Goal: Transaction & Acquisition: Purchase product/service

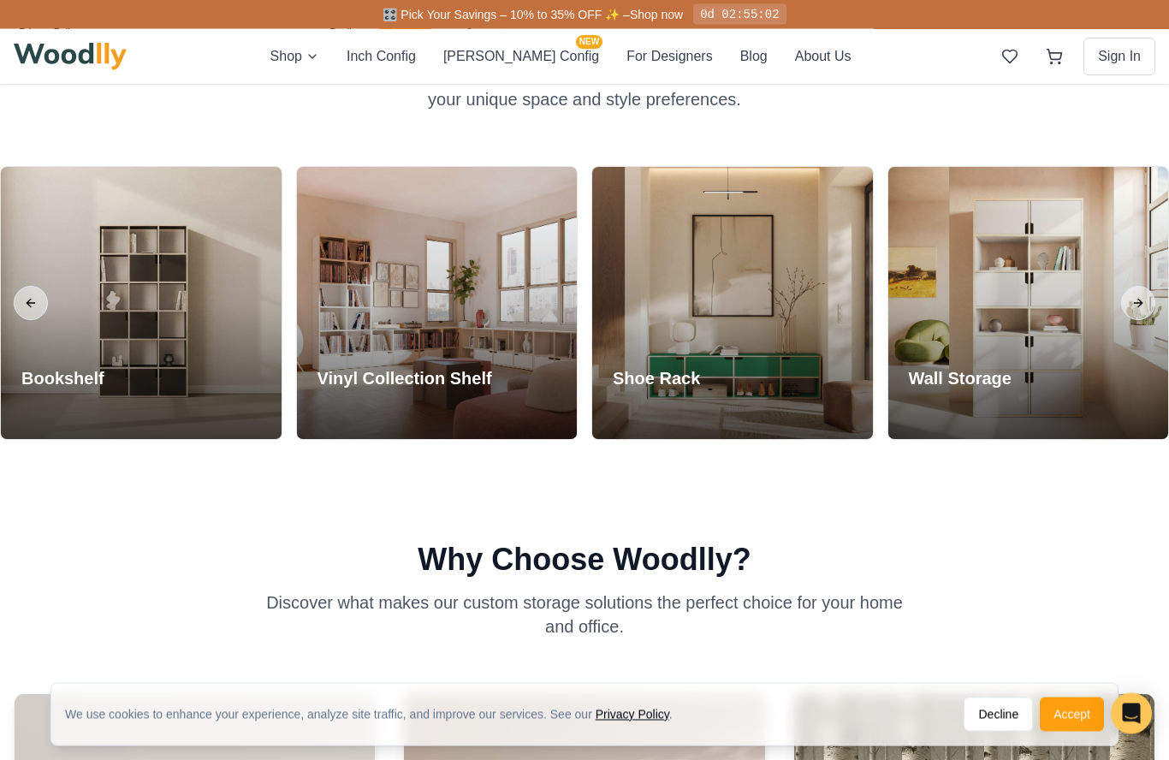
scroll to position [742, 0]
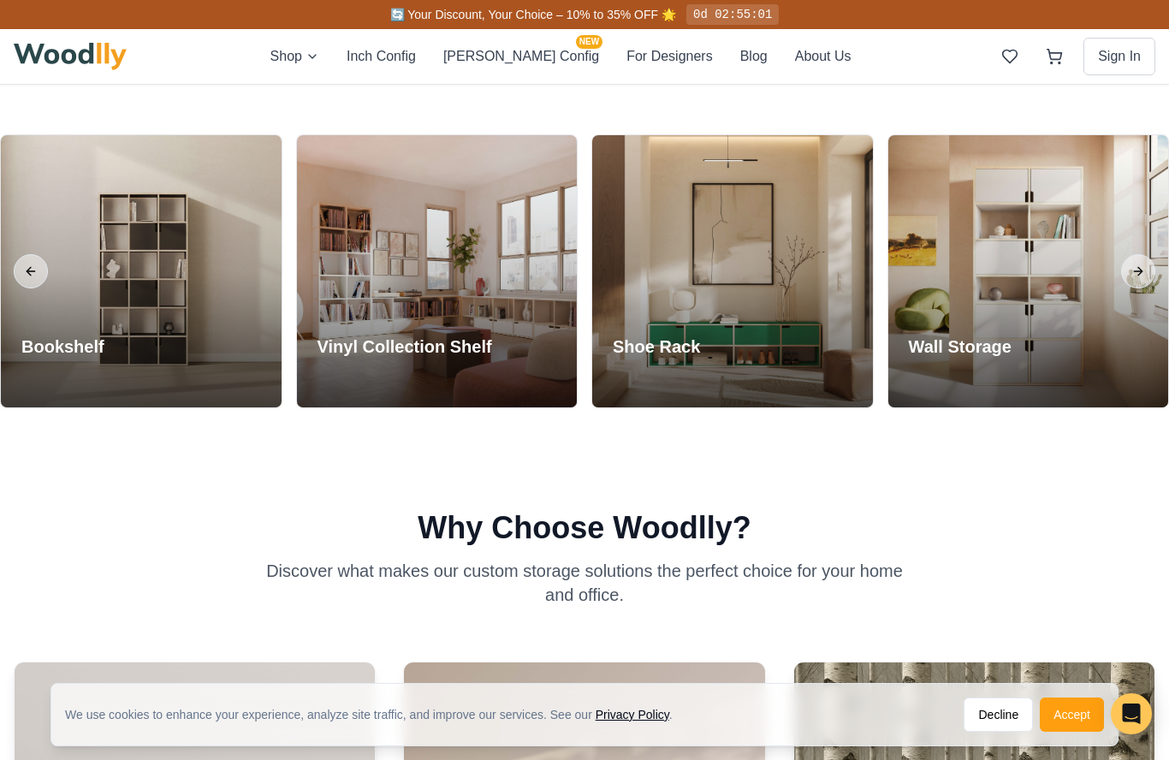
click at [1032, 406] on div "Wall Storage Explore Collection" at bounding box center [968, 361] width 158 height 94
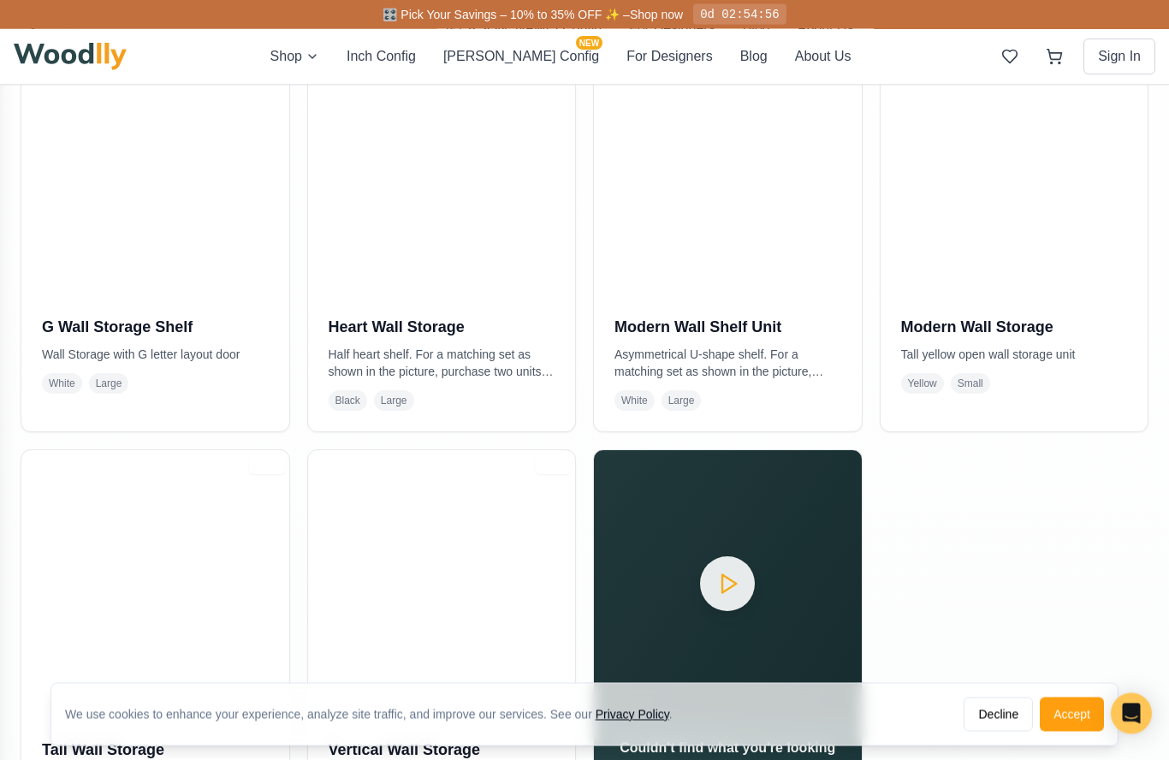
scroll to position [406, 0]
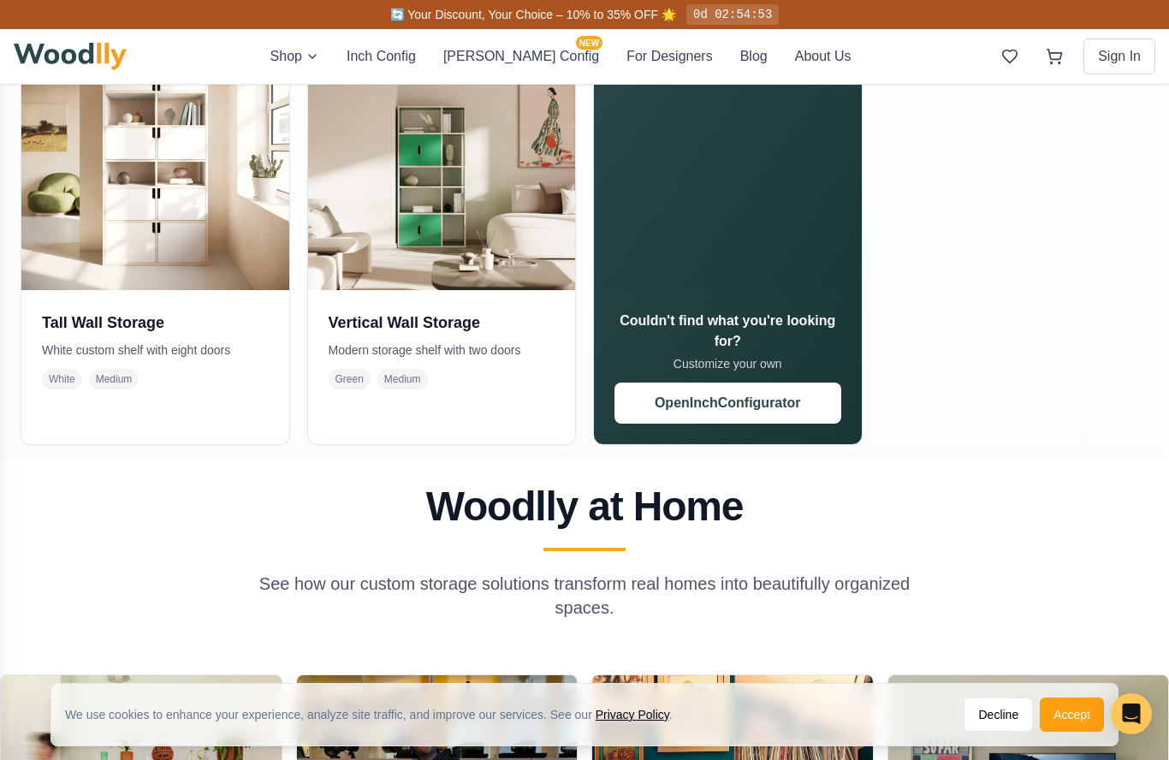
click at [184, 118] on img at bounding box center [155, 157] width 268 height 268
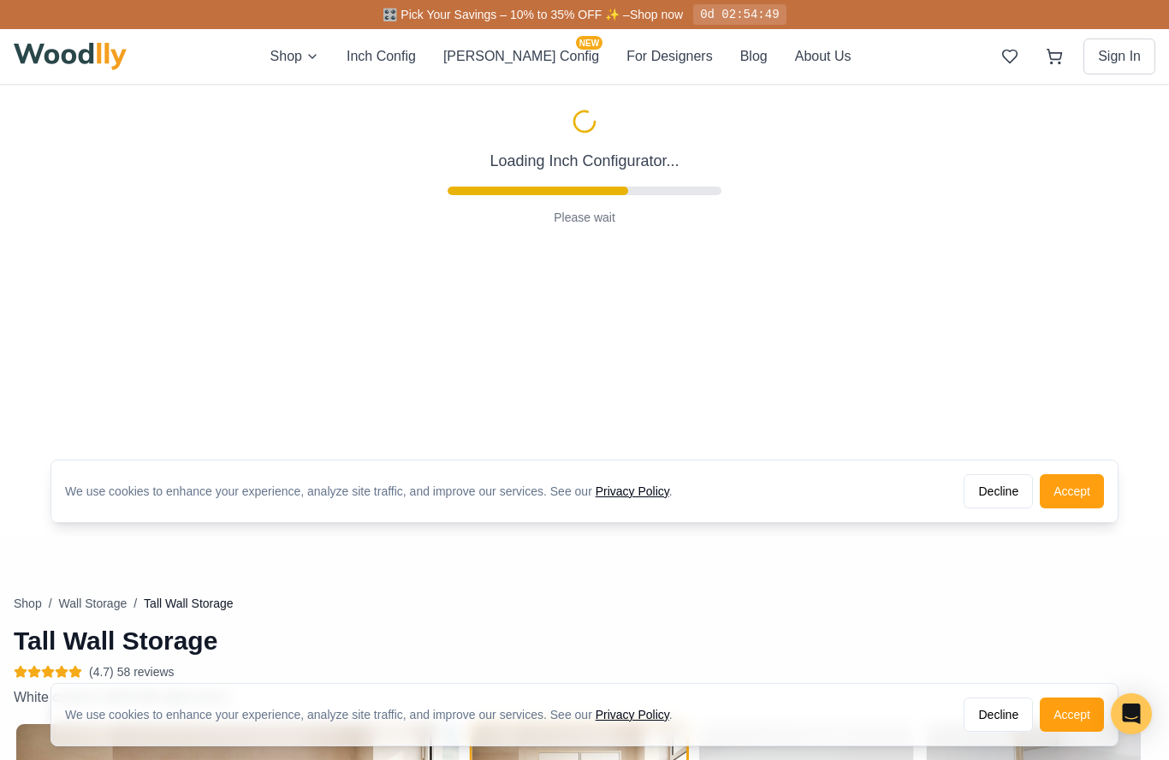
type input "36"
type input "6"
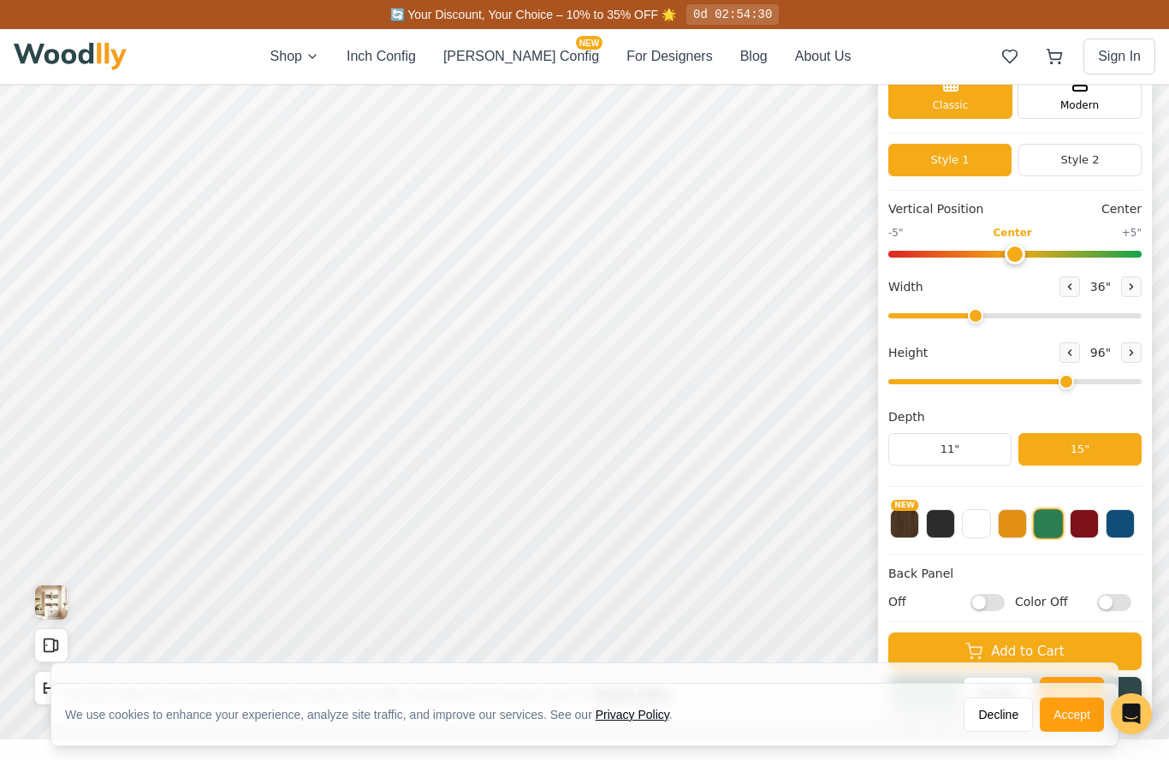
click at [1088, 103] on span "Modern" at bounding box center [1080, 105] width 39 height 15
click at [963, 100] on span "Classic" at bounding box center [951, 105] width 36 height 15
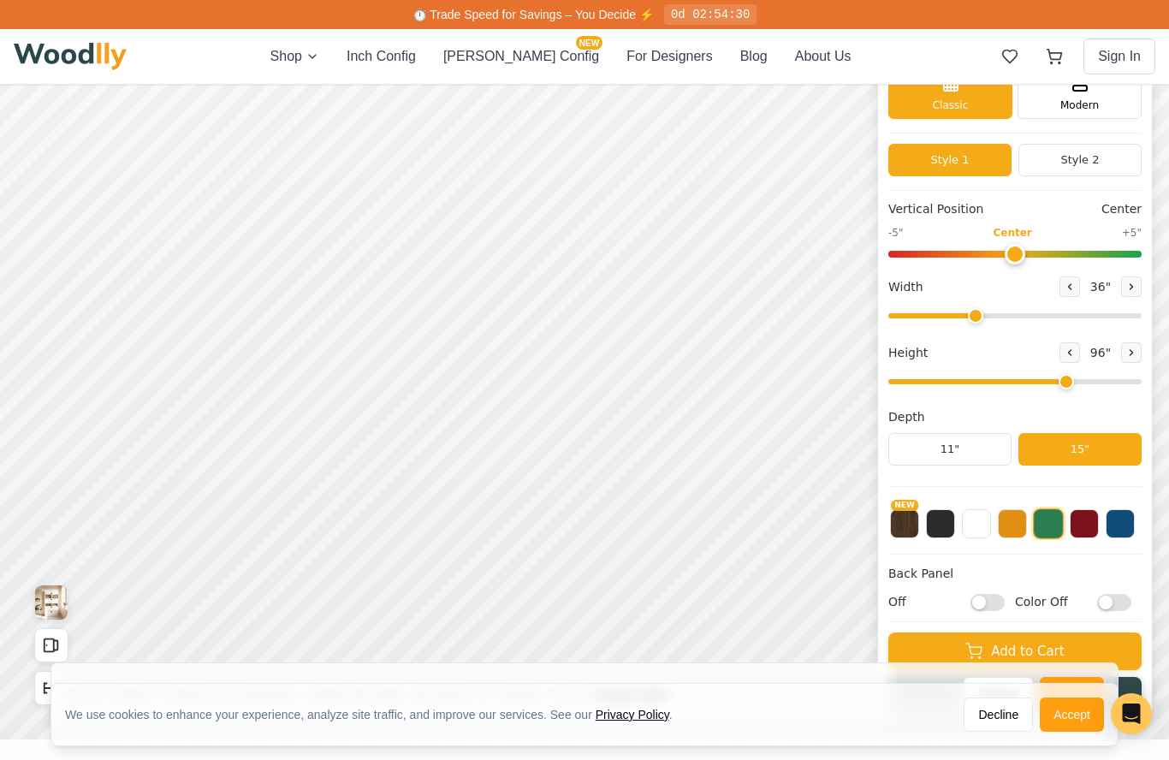
click at [1093, 156] on button "Style 2" at bounding box center [1080, 160] width 123 height 33
click at [961, 157] on button "Style 1" at bounding box center [950, 160] width 123 height 33
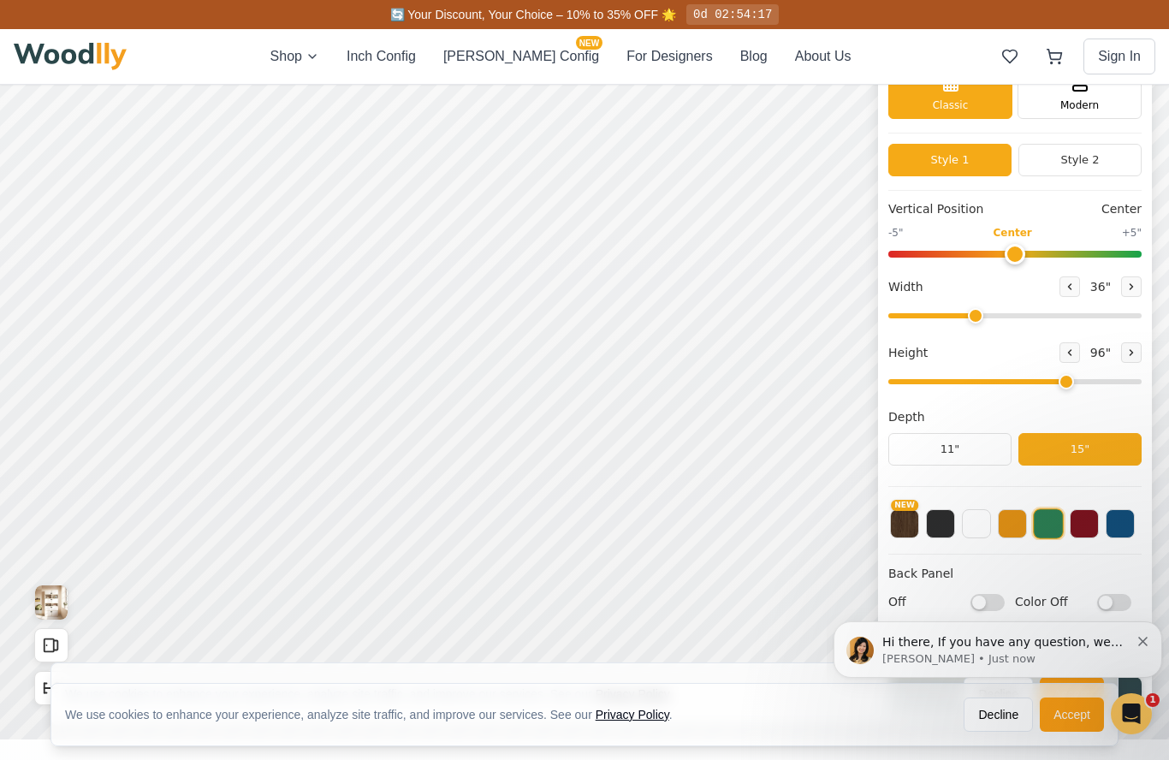
click at [940, 525] on button at bounding box center [940, 523] width 29 height 29
click at [1016, 520] on button at bounding box center [1012, 523] width 29 height 29
click at [1120, 519] on button at bounding box center [1120, 523] width 29 height 29
click at [1079, 525] on button at bounding box center [1084, 523] width 29 height 29
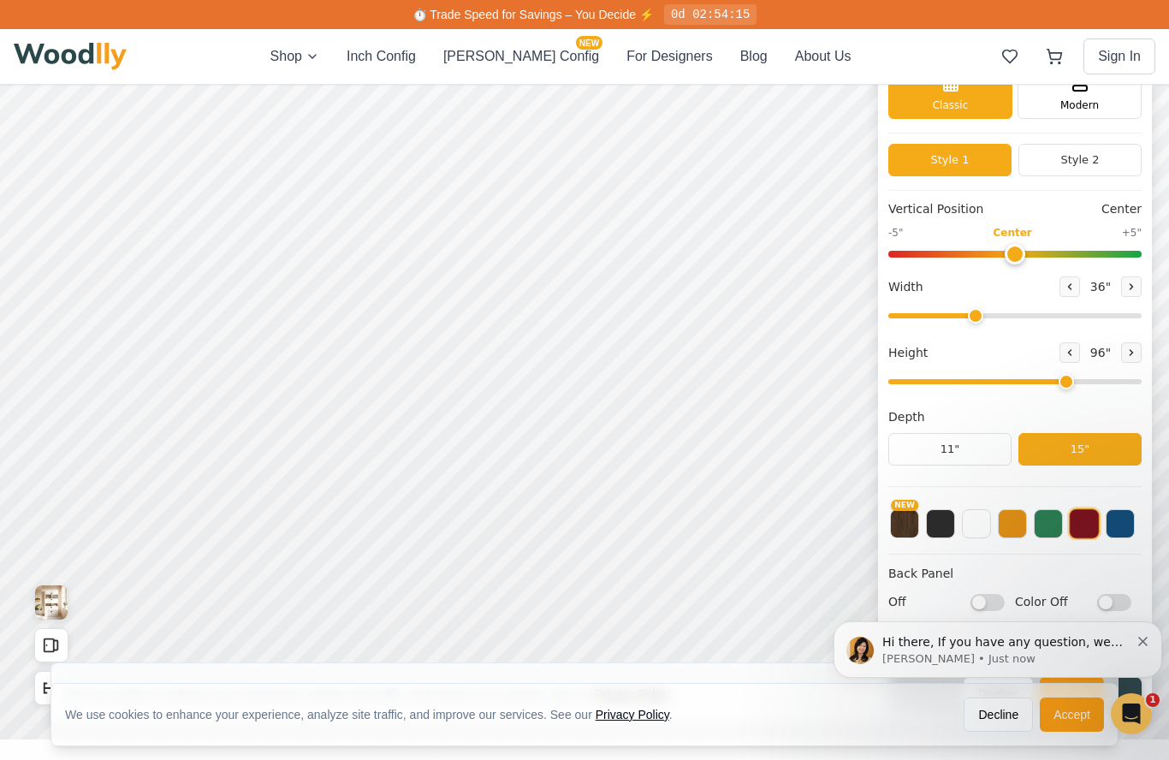
click at [1017, 520] on button at bounding box center [1012, 523] width 29 height 29
click at [938, 526] on button at bounding box center [940, 523] width 29 height 29
click at [913, 520] on button "NEW" at bounding box center [904, 523] width 29 height 29
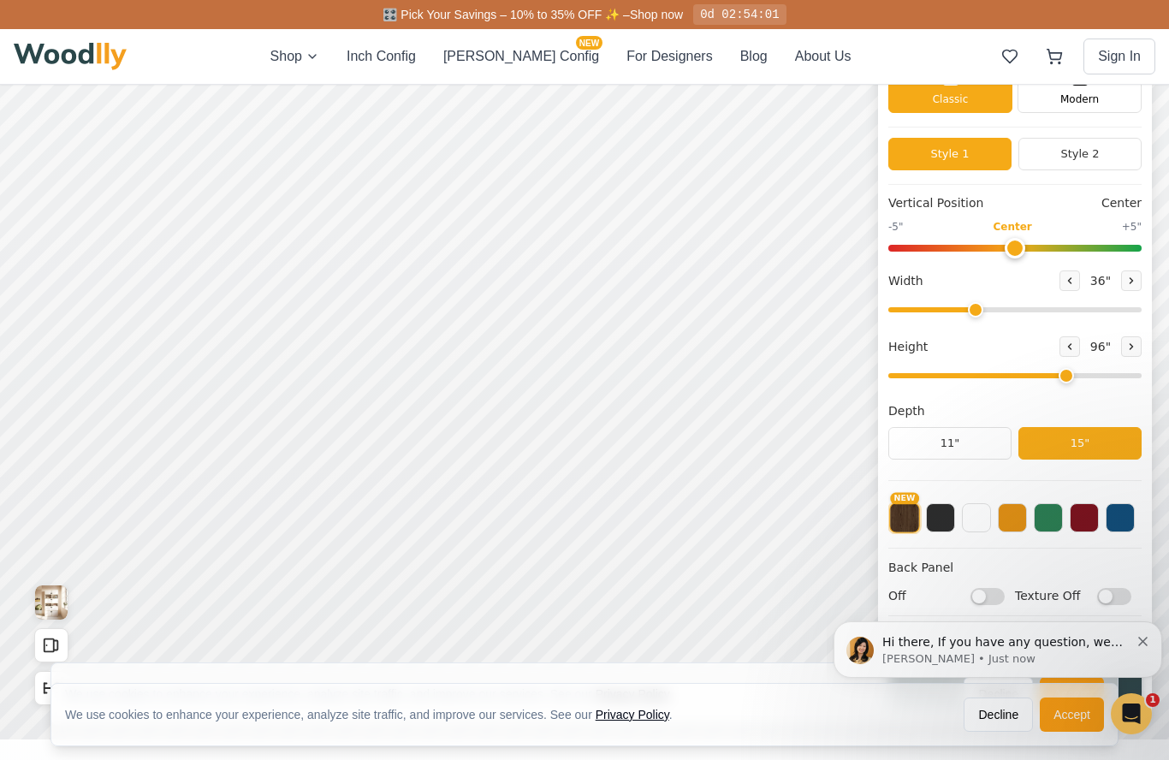
scroll to position [6, 0]
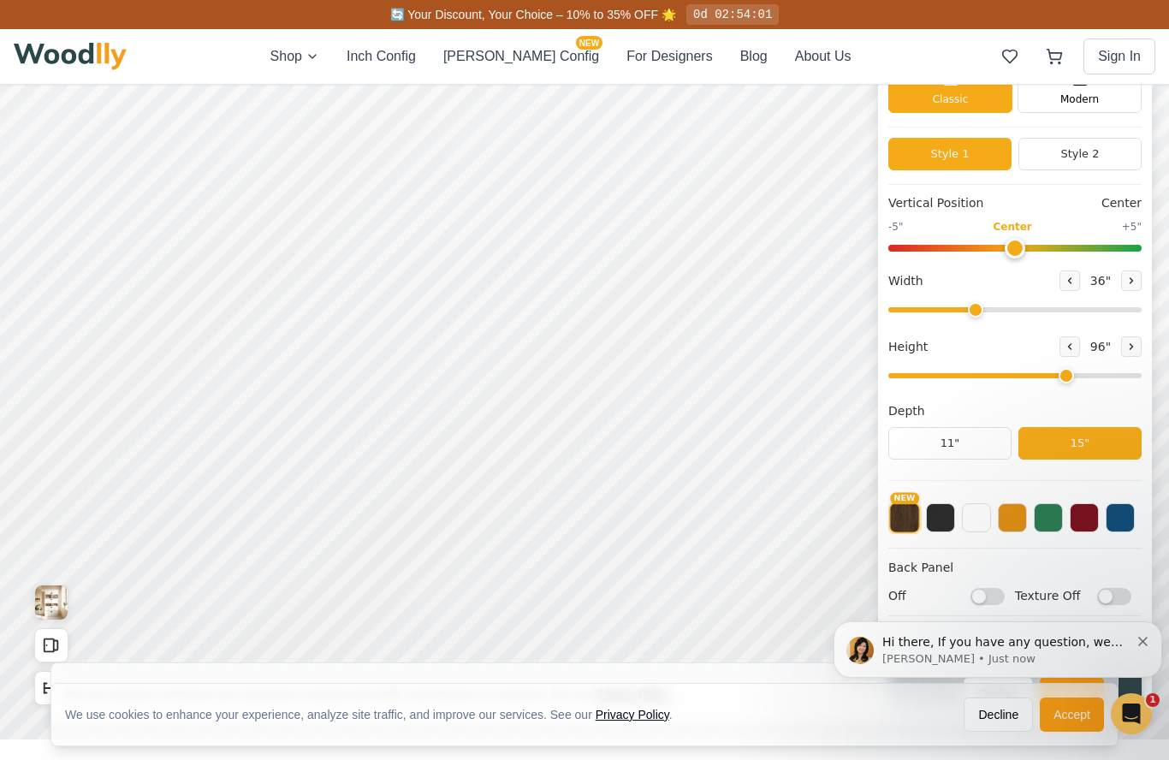
click at [1104, 602] on input "Texture Off" at bounding box center [1114, 595] width 34 height 17
click at [1114, 589] on input "Texture On" at bounding box center [1114, 595] width 34 height 17
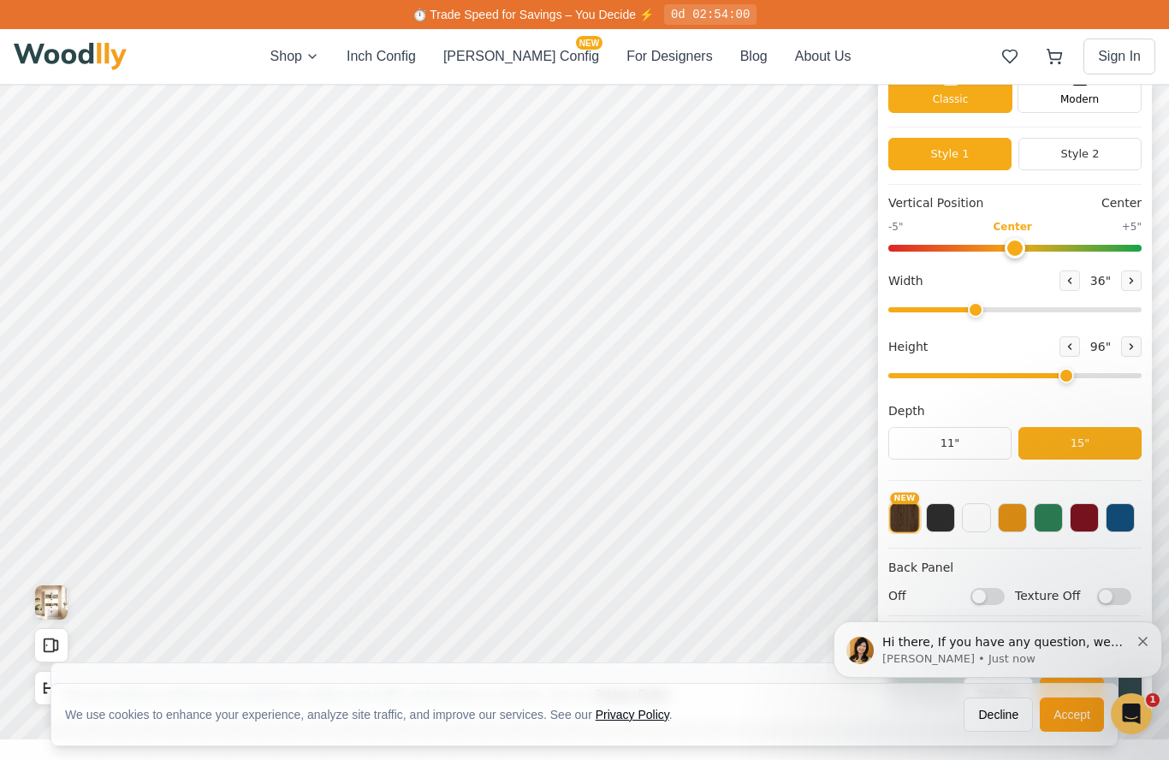
click at [1104, 591] on input "Texture Off" at bounding box center [1114, 595] width 34 height 17
checkbox input "true"
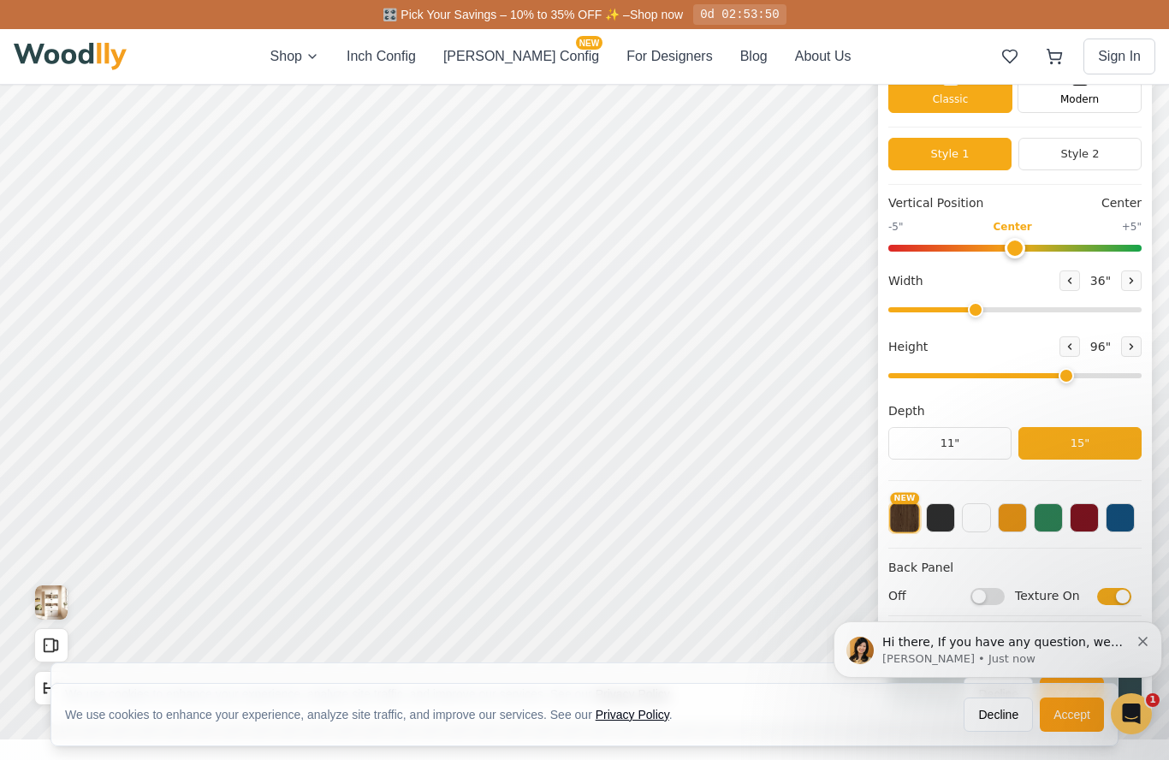
click at [989, 601] on input "Off" at bounding box center [988, 595] width 34 height 17
checkbox input "true"
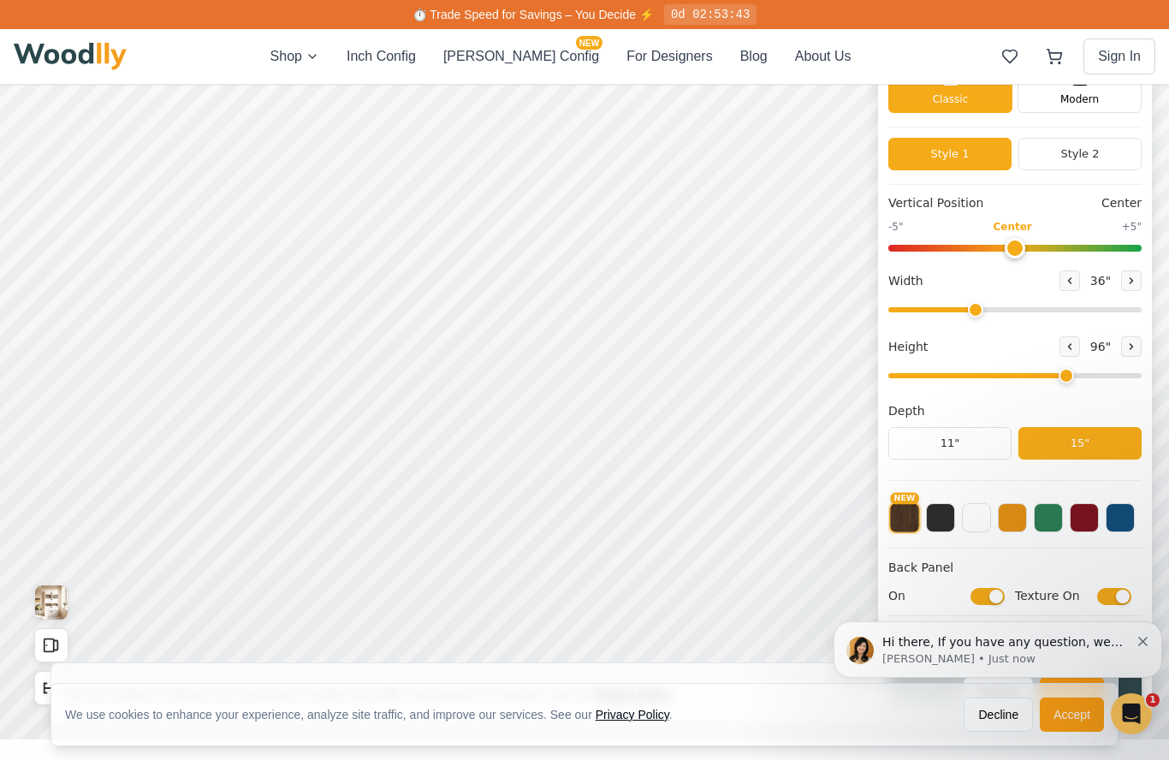
click at [1012, 732] on button "Decline" at bounding box center [998, 715] width 69 height 34
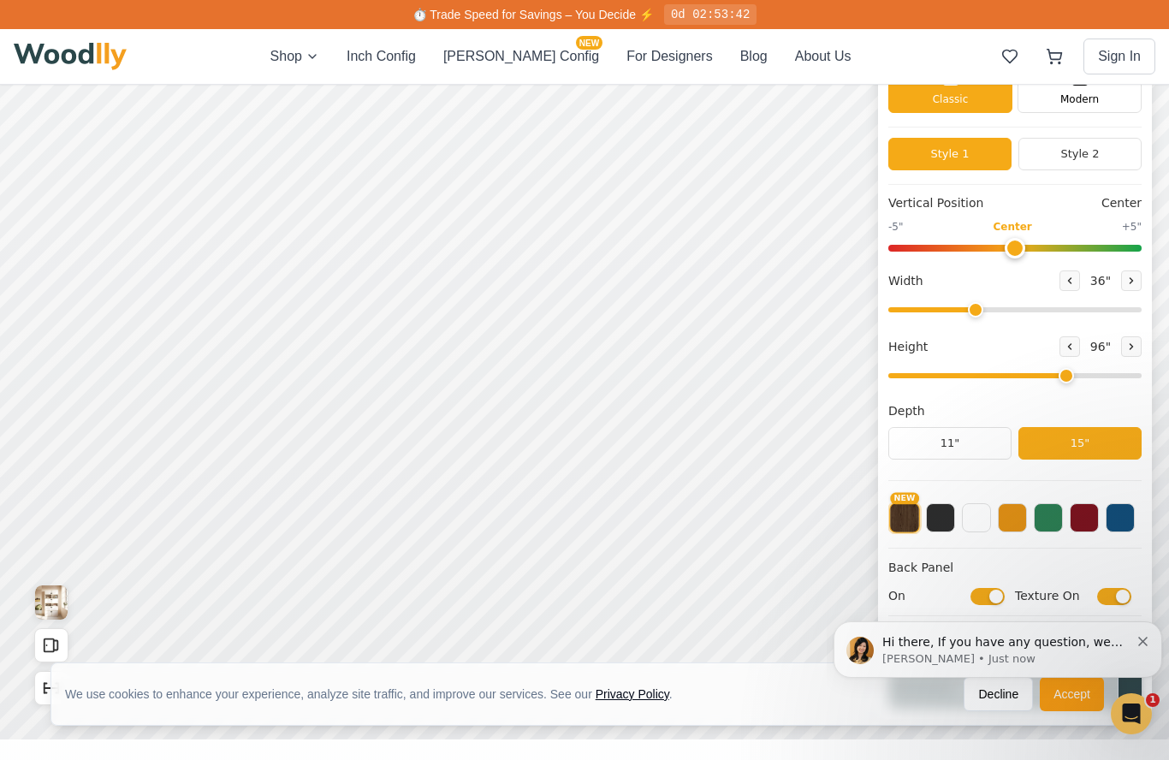
click at [1134, 640] on div "Hi there, If you have any question, we are right here for you. 😊 [PERSON_NAME] …" at bounding box center [998, 650] width 303 height 34
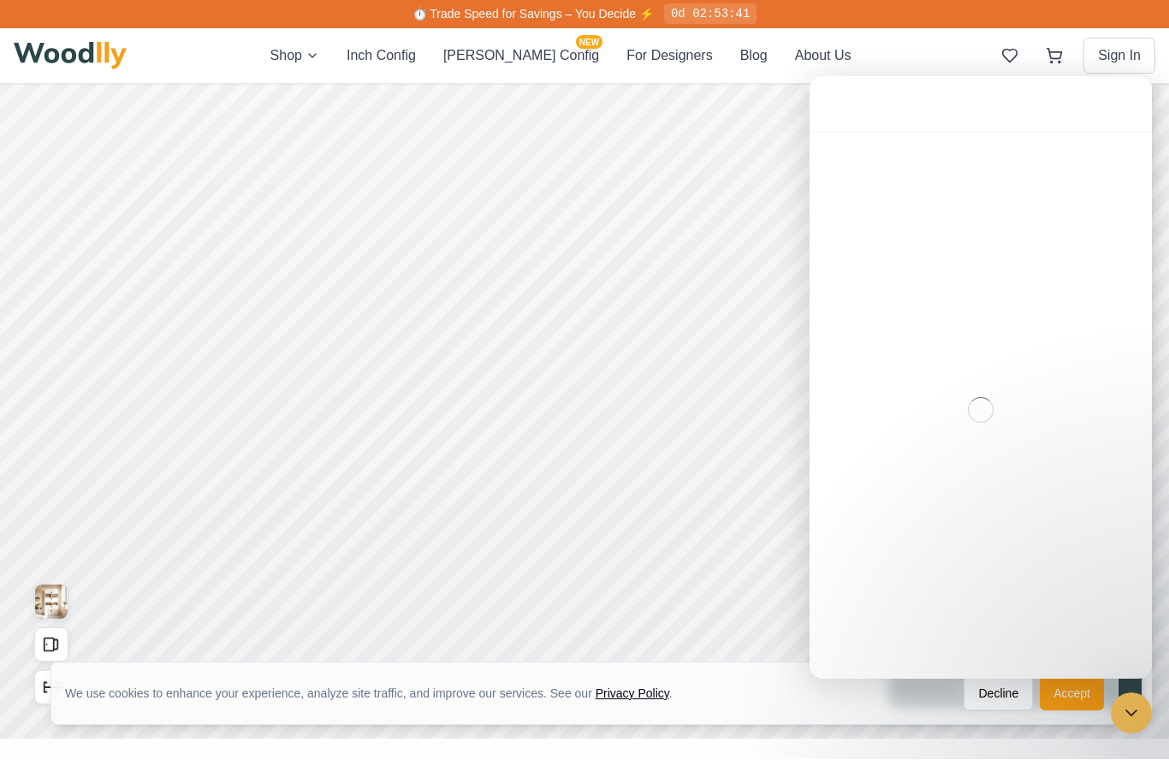
scroll to position [0, 0]
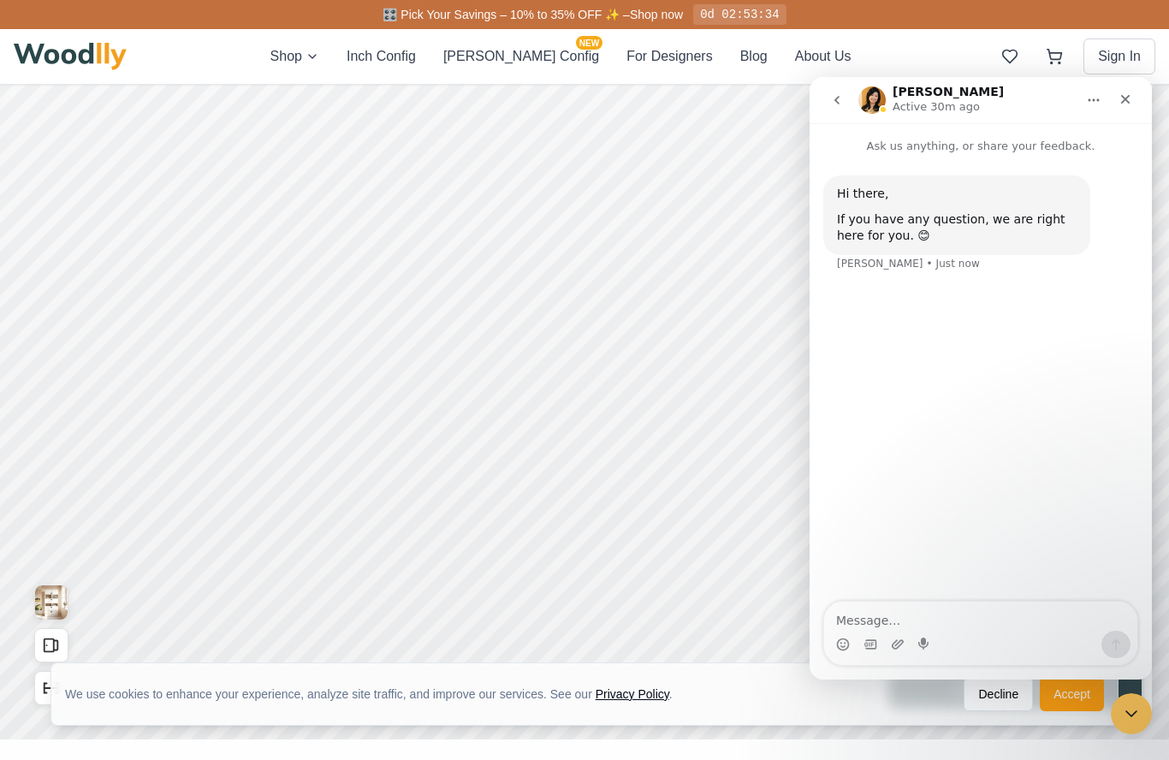
click at [1134, 86] on div "Close" at bounding box center [1125, 99] width 31 height 31
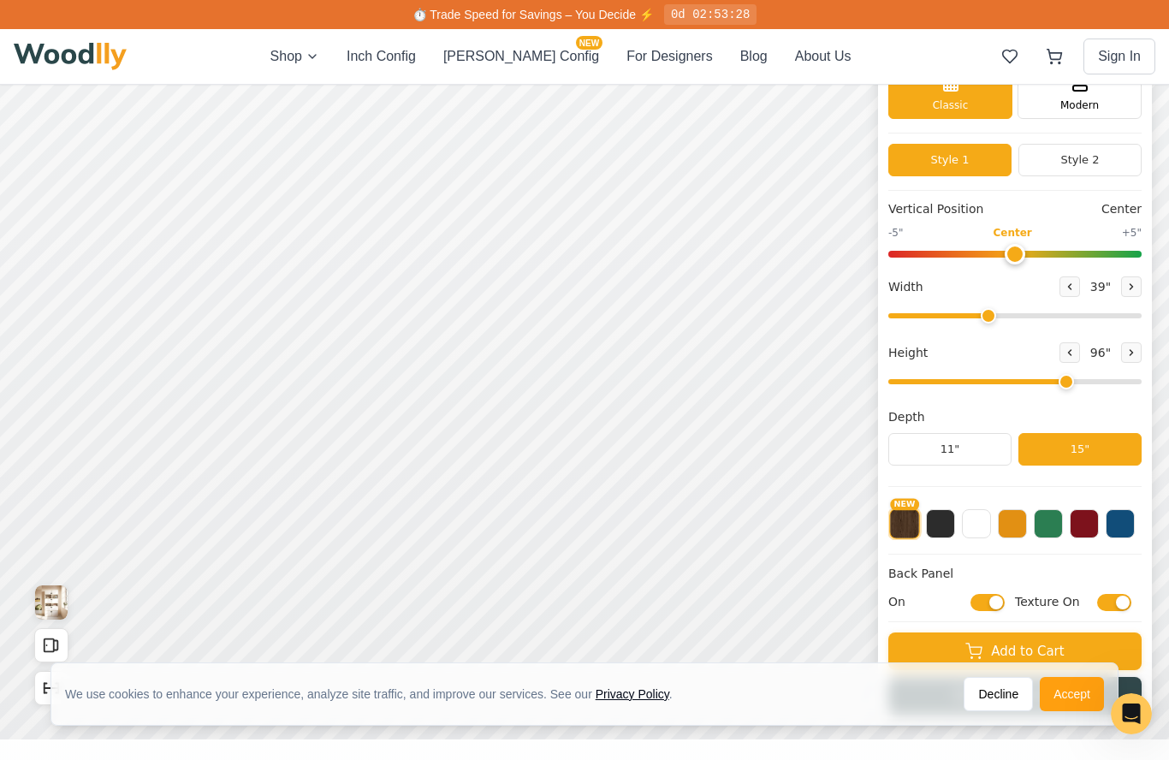
click at [1139, 282] on button at bounding box center [1131, 286] width 21 height 21
click at [1132, 287] on icon at bounding box center [1132, 286] width 3 height 5
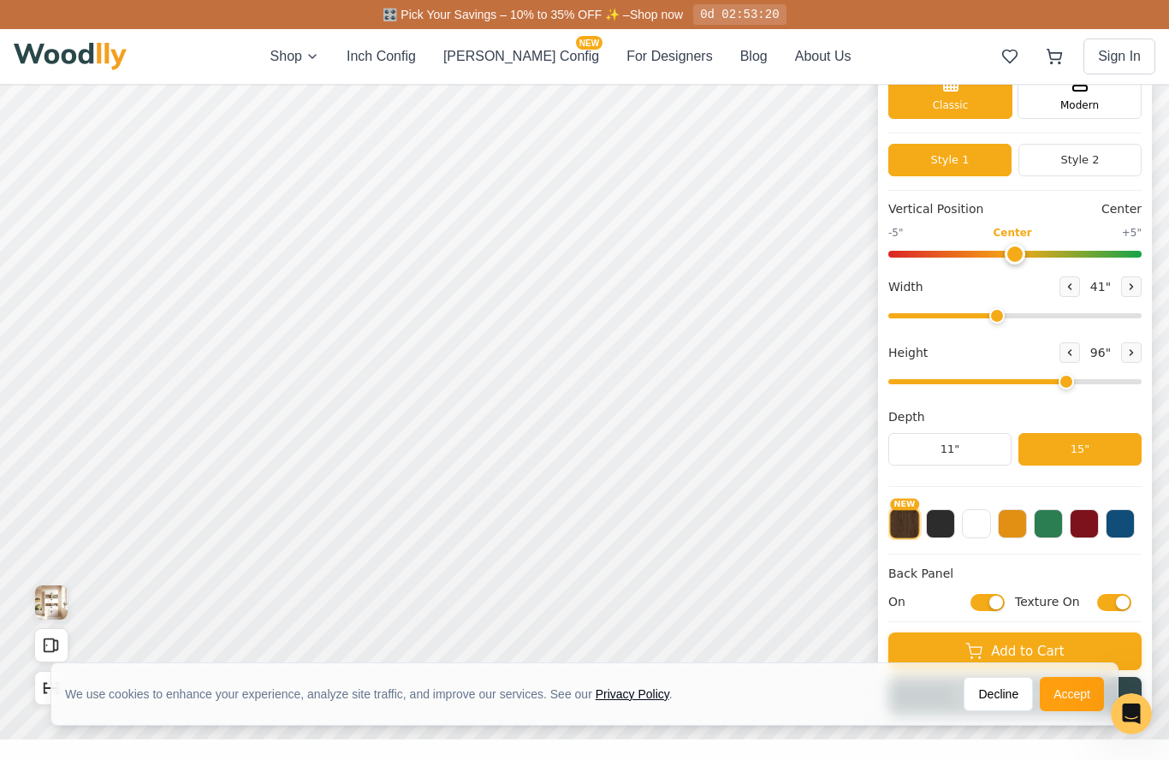
click at [1123, 292] on button at bounding box center [1131, 286] width 21 height 21
click at [1126, 289] on button at bounding box center [1131, 286] width 21 height 21
click at [1130, 288] on icon at bounding box center [1131, 287] width 10 height 10
click at [1135, 282] on icon at bounding box center [1131, 287] width 10 height 10
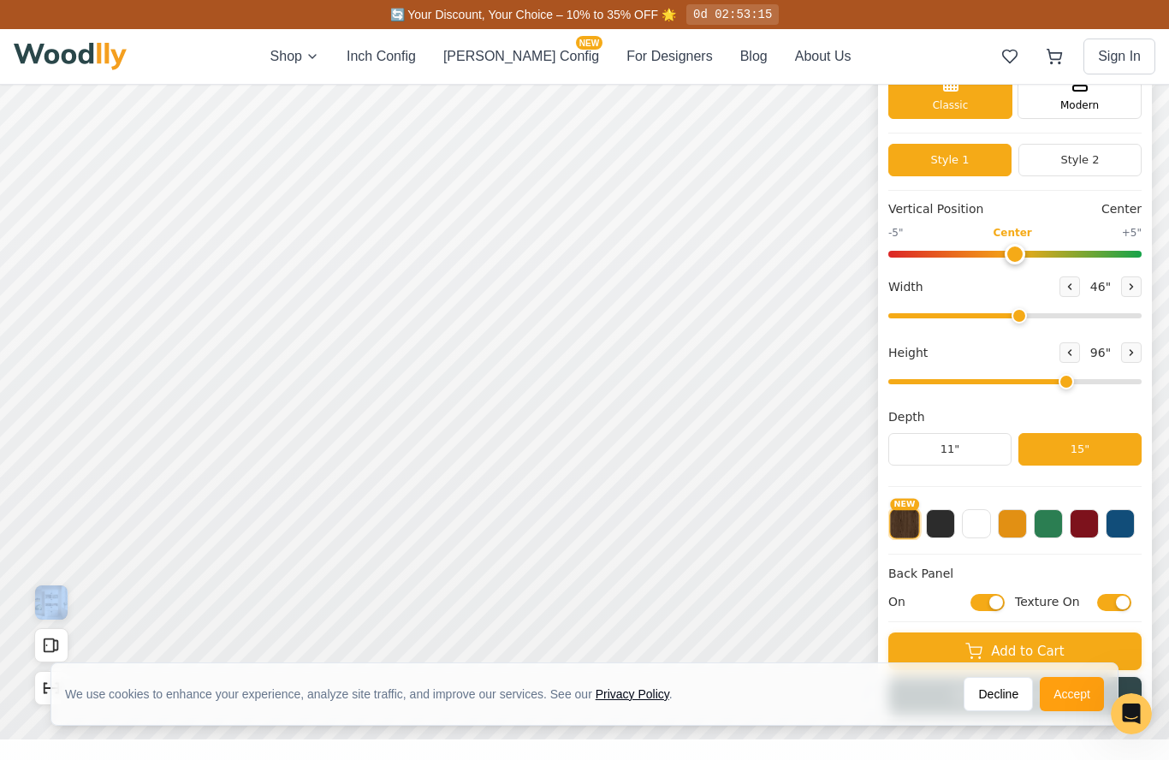
click at [1061, 290] on button at bounding box center [1070, 286] width 21 height 21
click at [1050, 293] on div "Width 45 "" at bounding box center [1015, 286] width 253 height 21
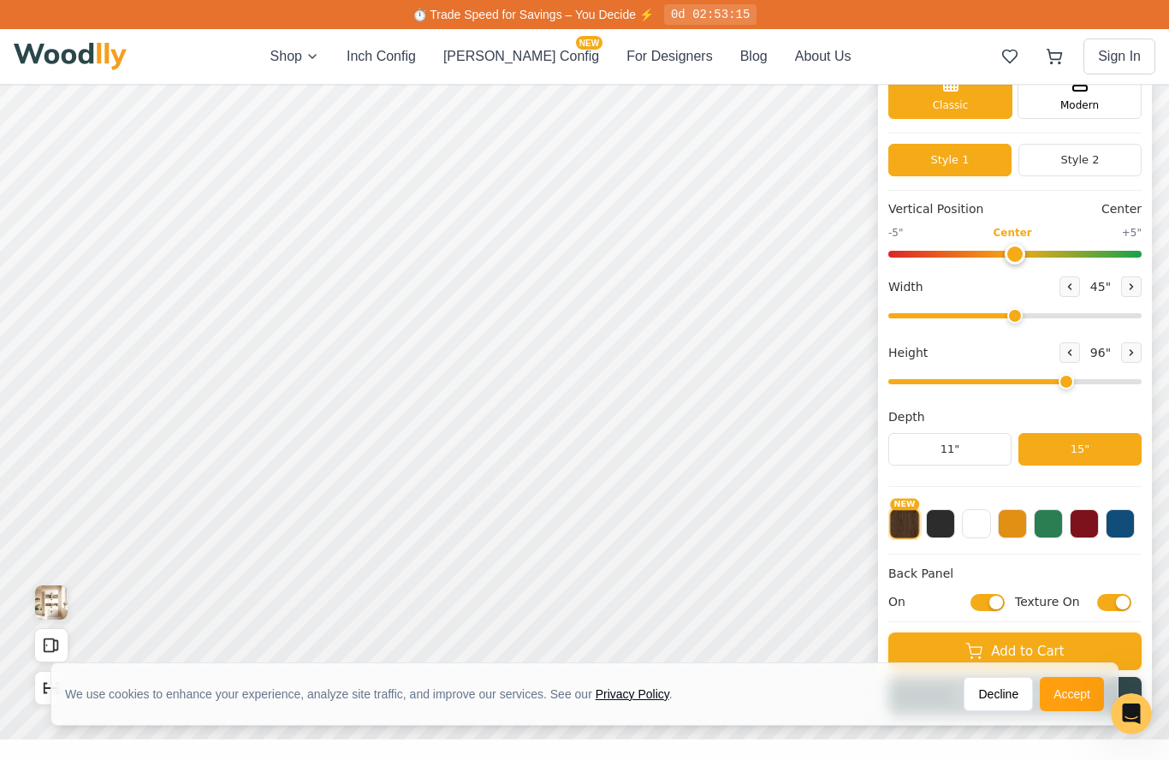
click at [1055, 285] on div "Width 45 "" at bounding box center [1015, 286] width 253 height 21
click at [1061, 284] on button at bounding box center [1070, 286] width 21 height 21
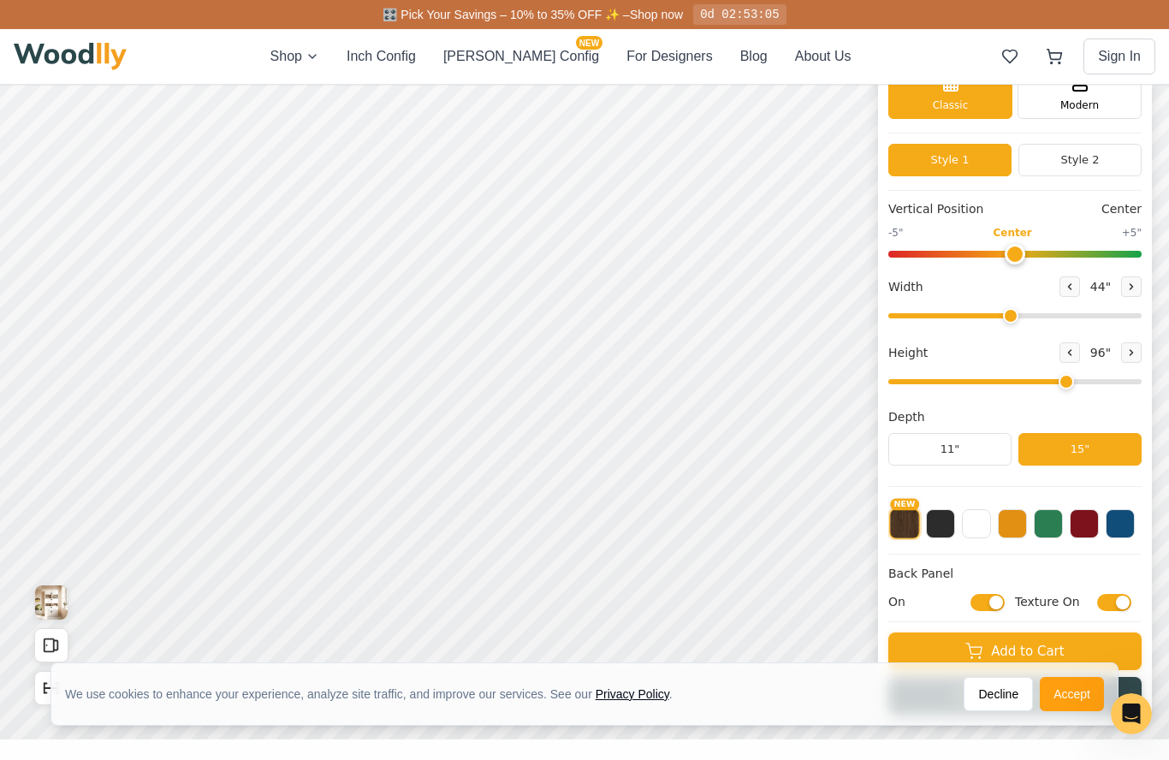
click at [1129, 288] on icon at bounding box center [1131, 287] width 10 height 10
click at [1073, 287] on icon at bounding box center [1070, 287] width 10 height 10
type input "44"
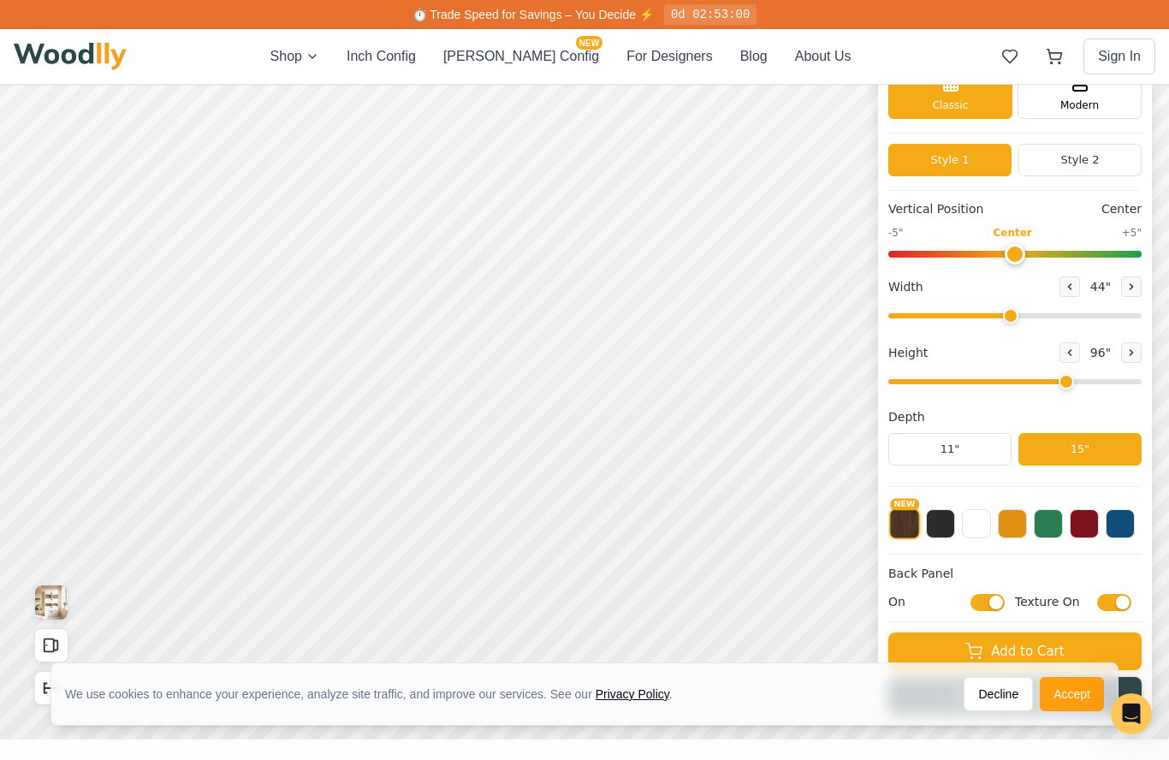
type input "0"
click at [1064, 348] on button at bounding box center [1070, 352] width 21 height 21
type input "5"
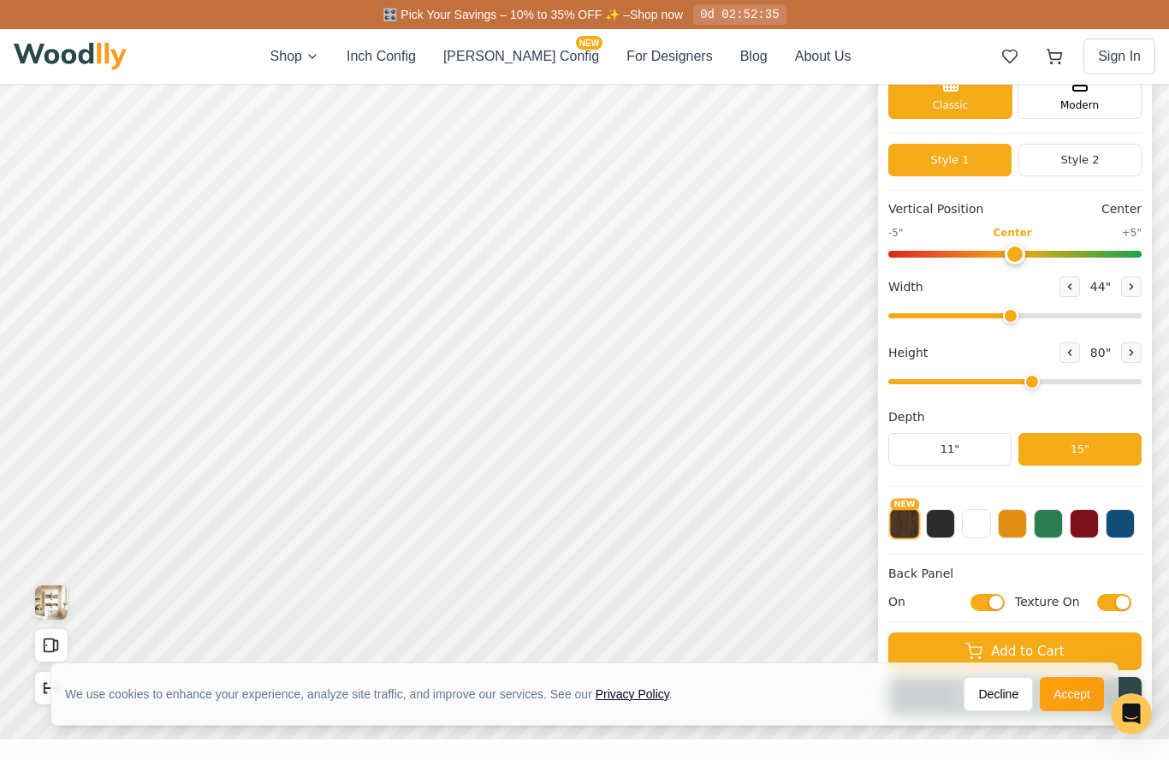
click at [1049, 642] on button "Add to Cart" at bounding box center [1015, 652] width 253 height 38
click at [1066, 48] on span "1" at bounding box center [1067, 45] width 14 height 14
